Goal: Register for event/course

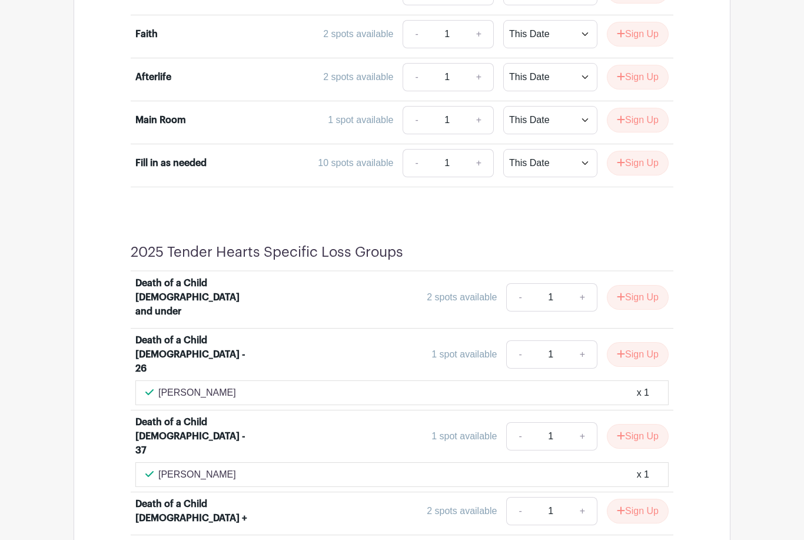
scroll to position [2021, 0]
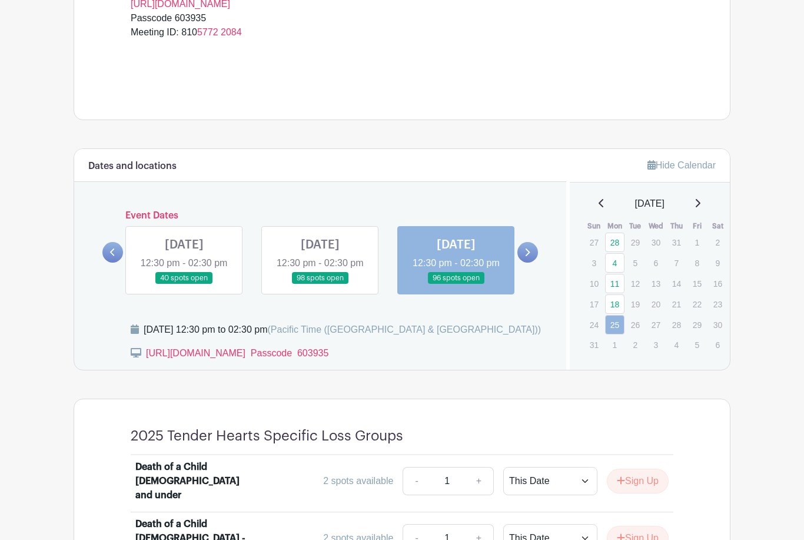
scroll to position [433, 0]
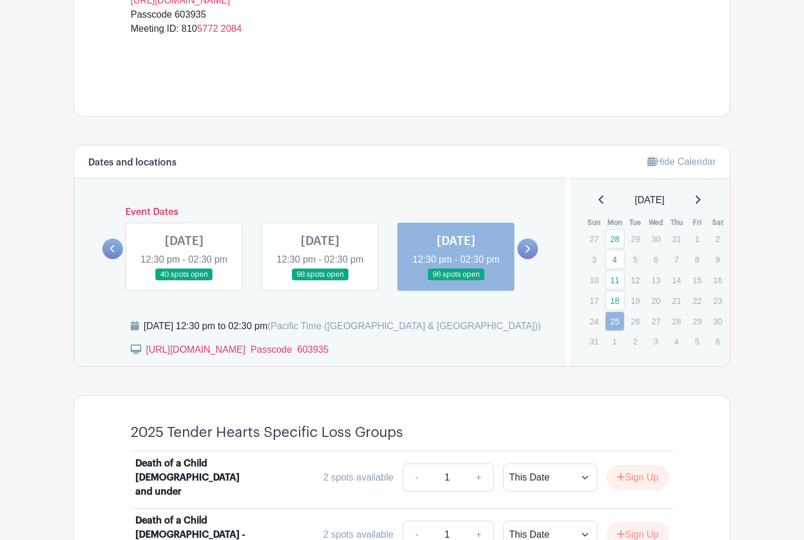
click at [184, 281] on link at bounding box center [184, 281] width 0 height 0
click at [622, 283] on link "11" at bounding box center [614, 279] width 19 height 19
click at [618, 281] on link "11" at bounding box center [614, 279] width 19 height 19
click at [602, 290] on td "17" at bounding box center [594, 300] width 21 height 21
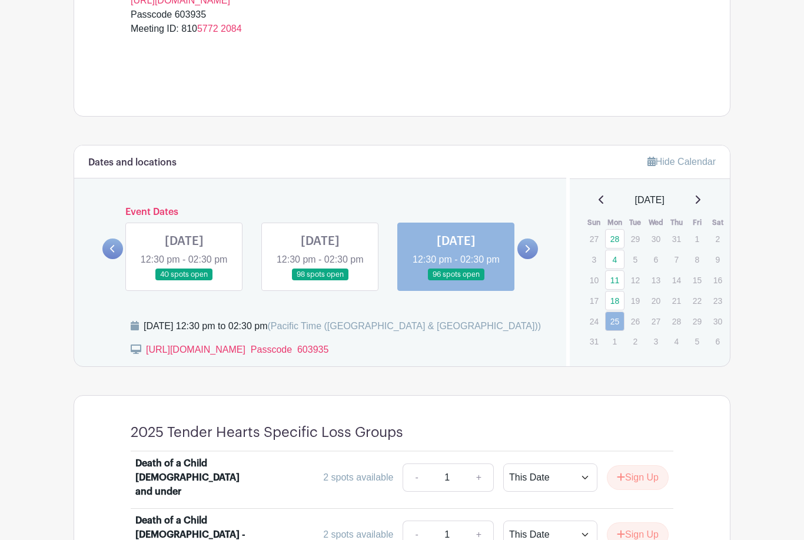
click at [598, 290] on td "17" at bounding box center [594, 300] width 21 height 21
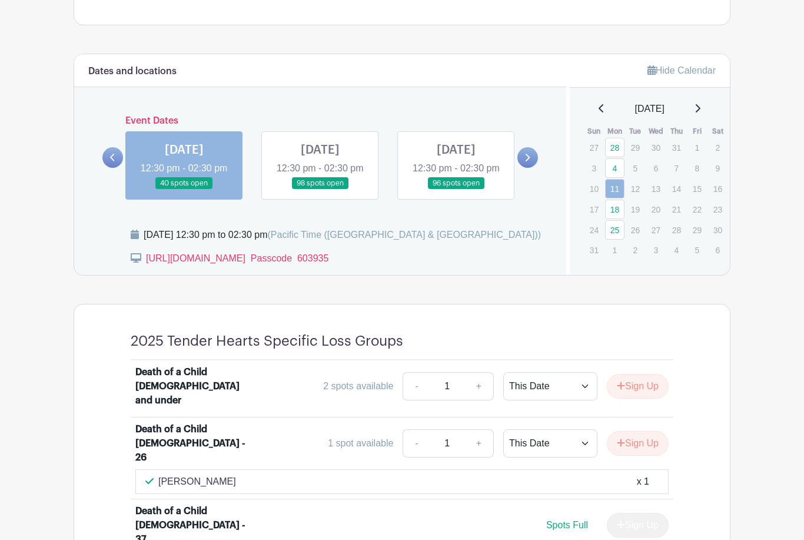
scroll to position [527, 0]
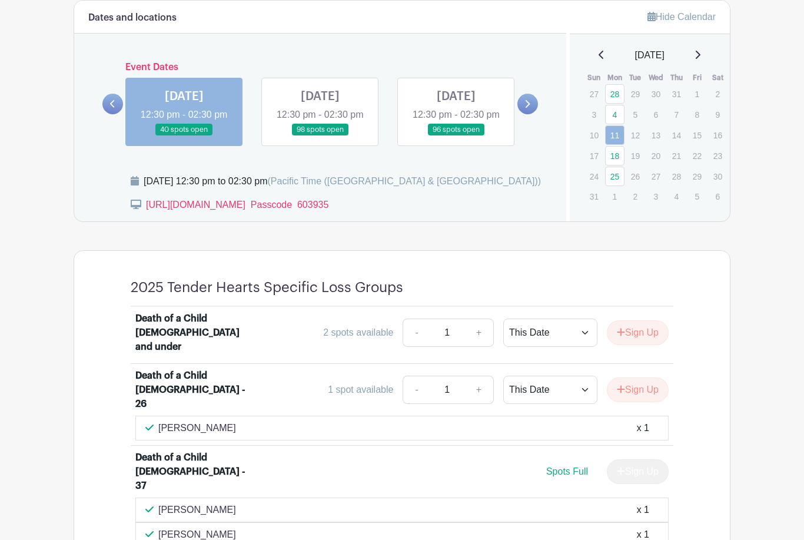
scroll to position [569, 0]
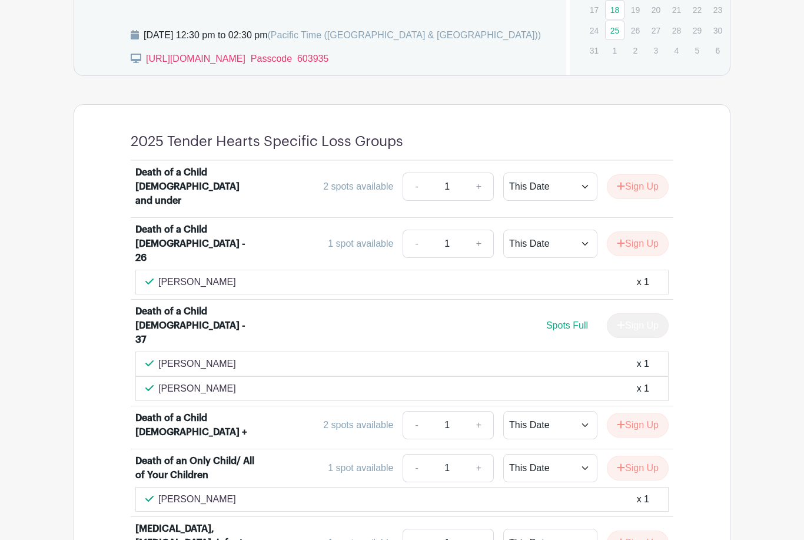
scroll to position [728, 0]
